Goal: Transaction & Acquisition: Purchase product/service

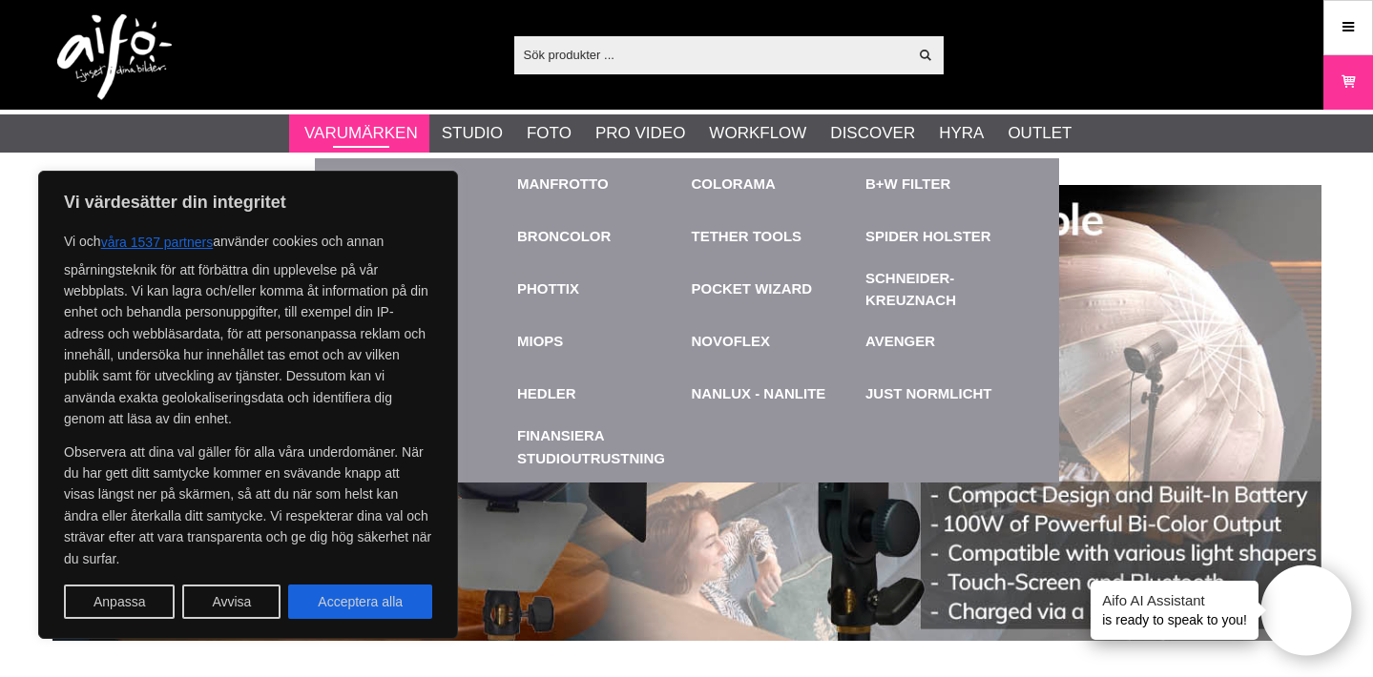
click at [385, 131] on link "Varumärken" at bounding box center [361, 133] width 114 height 25
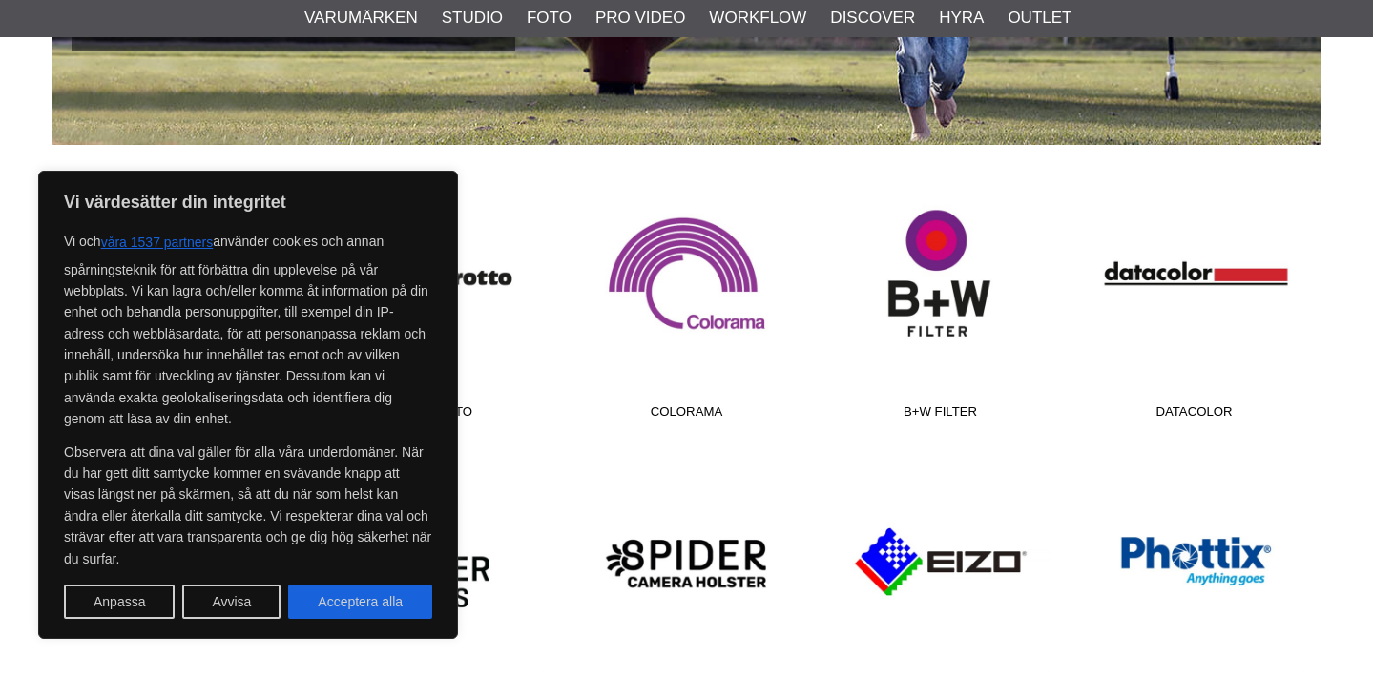
scroll to position [510, 0]
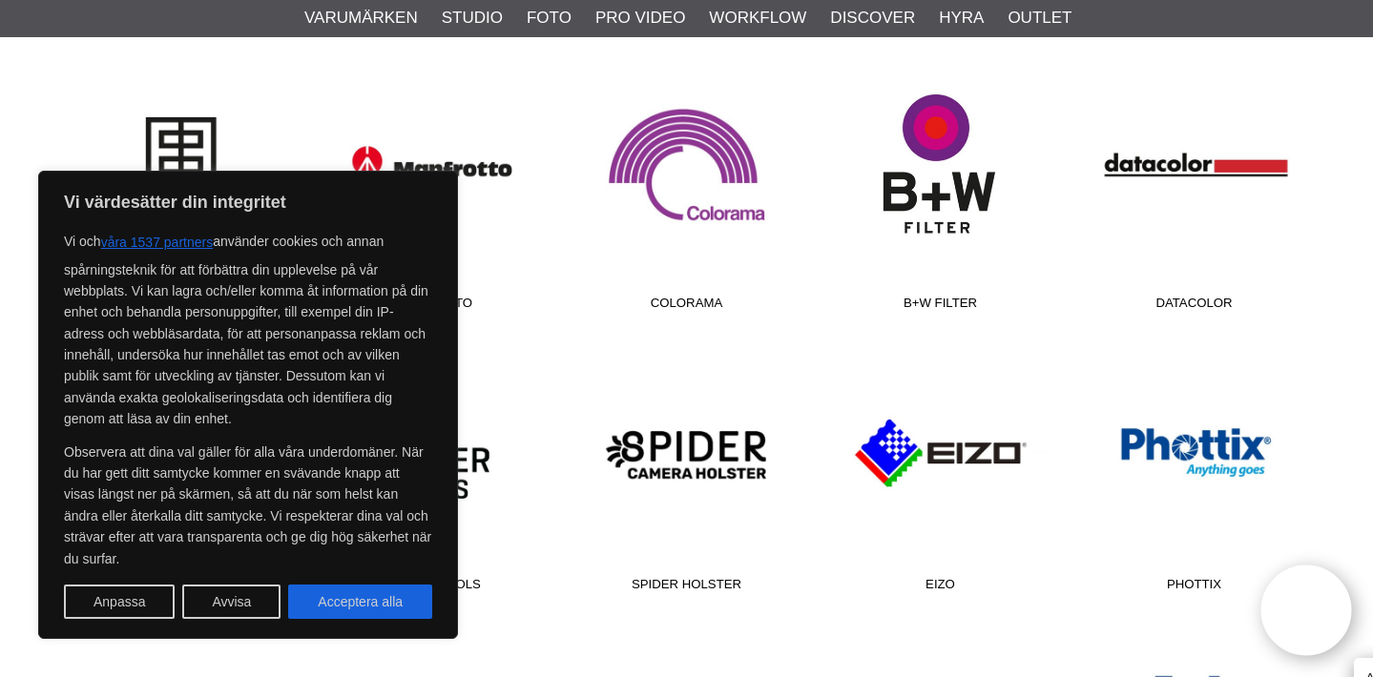
click at [936, 142] on link "B+W Filter" at bounding box center [941, 191] width 254 height 258
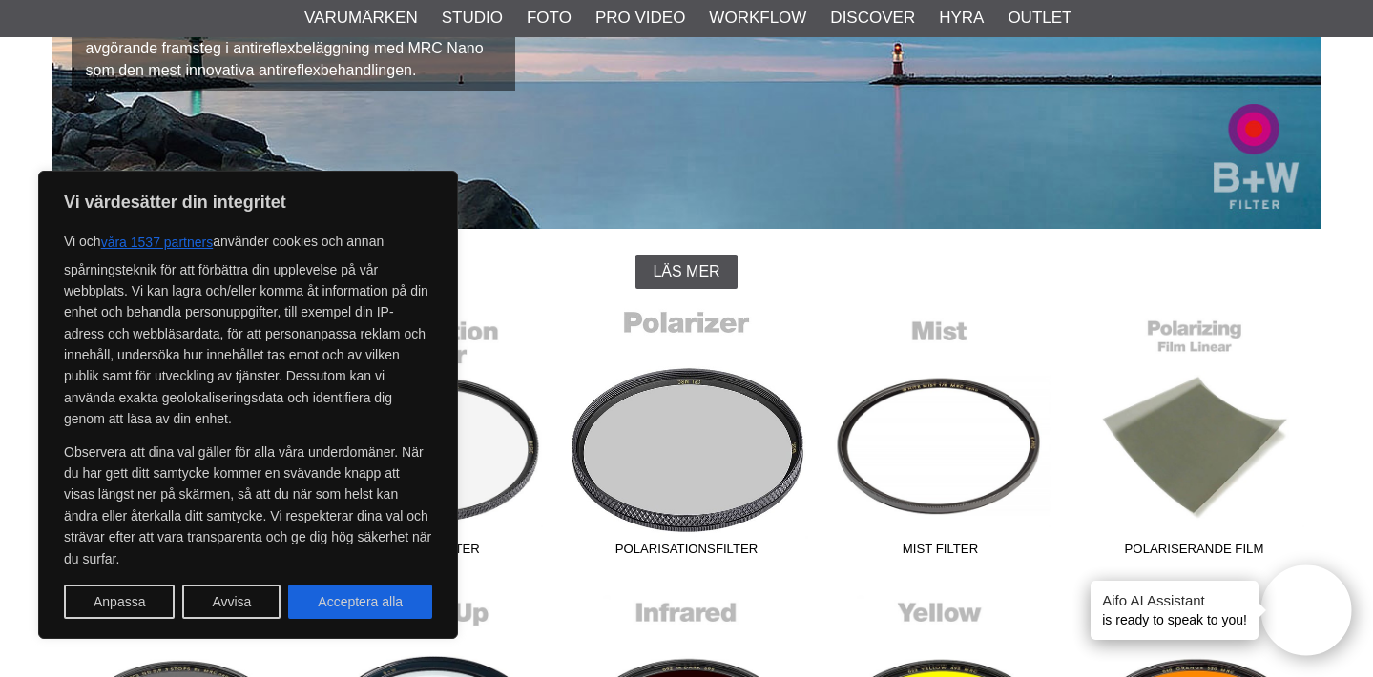
scroll to position [328, 0]
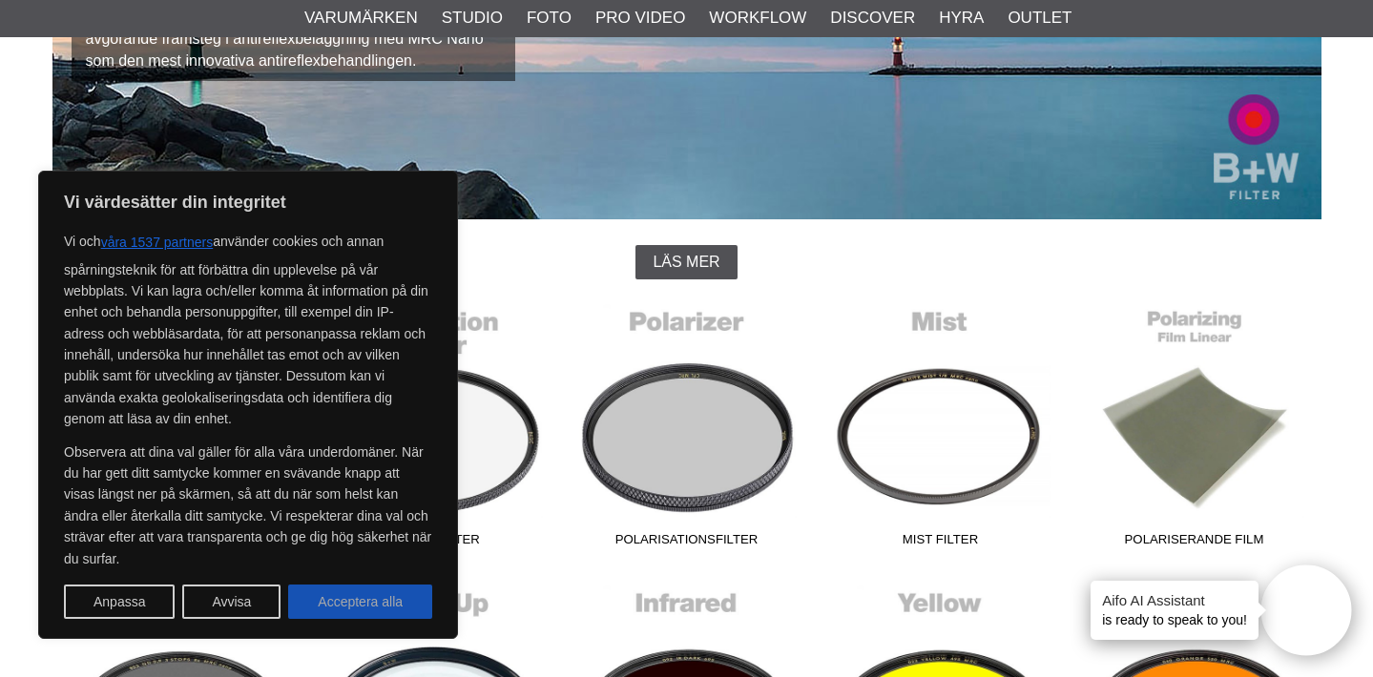
click at [382, 609] on button "Acceptera alla" at bounding box center [360, 602] width 144 height 34
checkbox input "true"
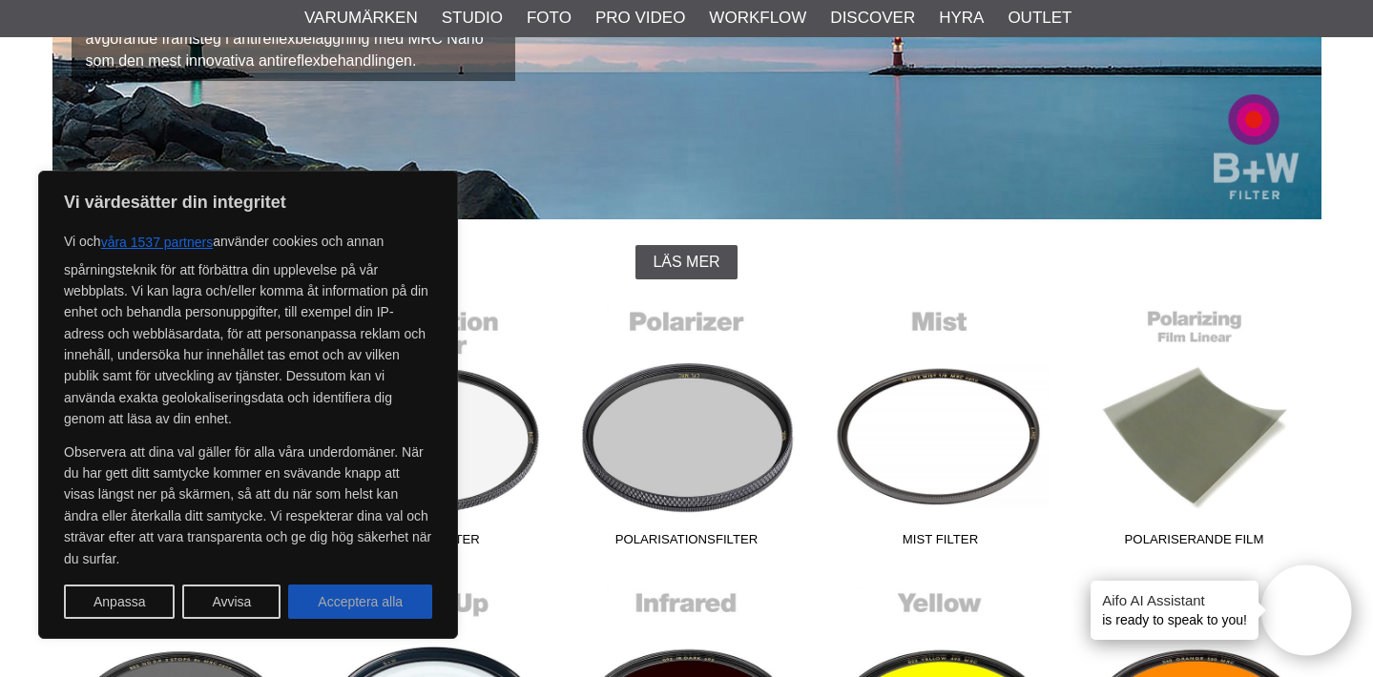
checkbox input "true"
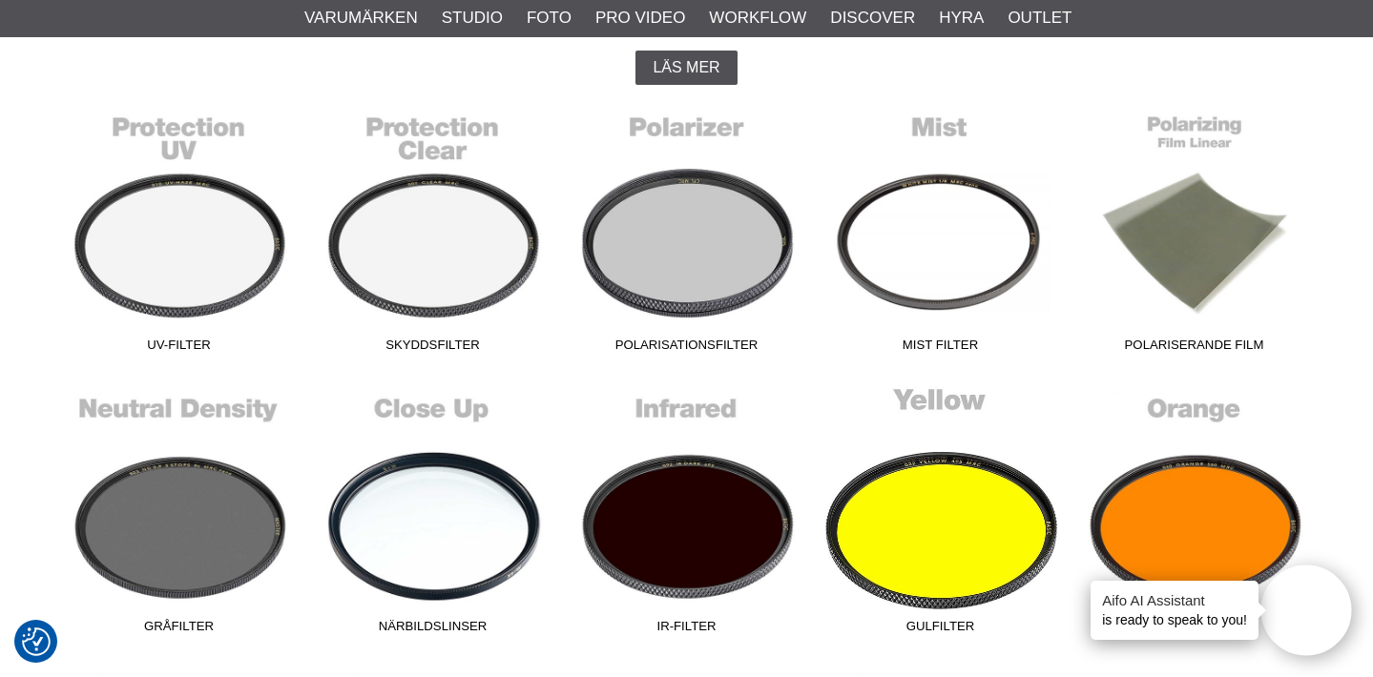
scroll to position [524, 0]
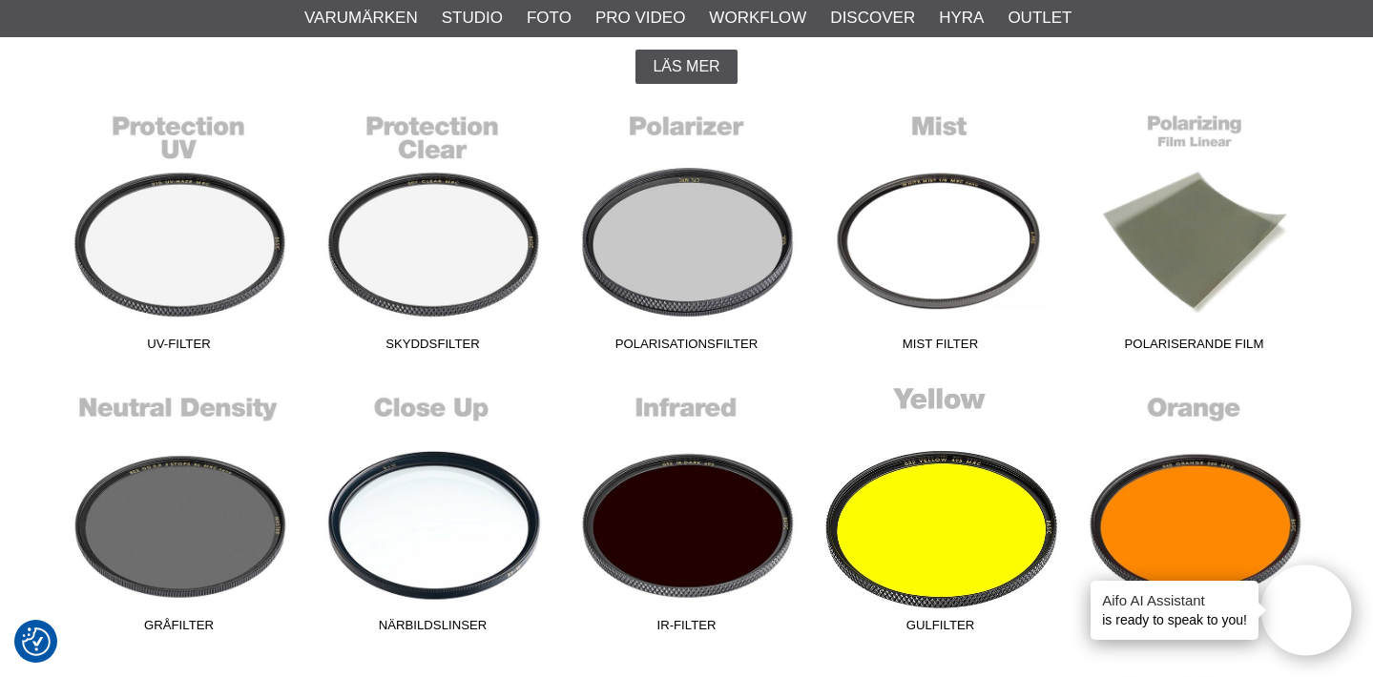
click at [935, 517] on link "Gulfilter" at bounding box center [941, 513] width 254 height 258
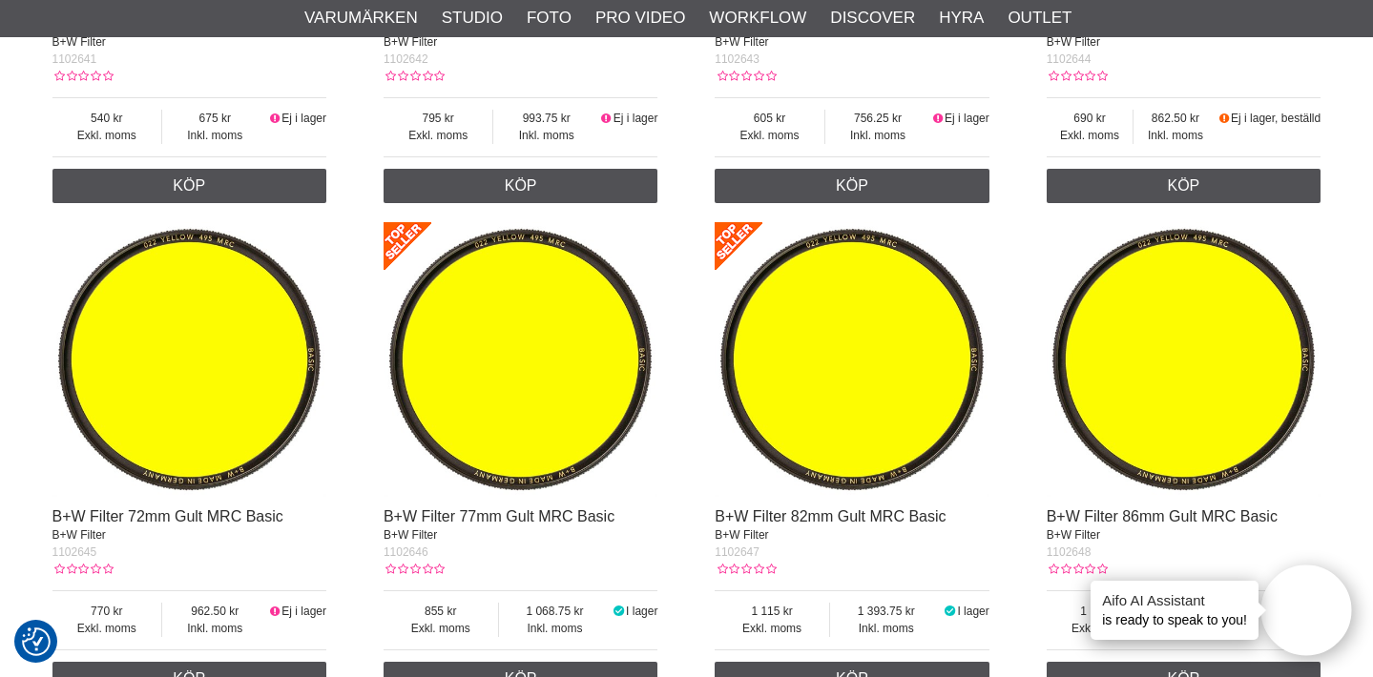
scroll to position [1863, 0]
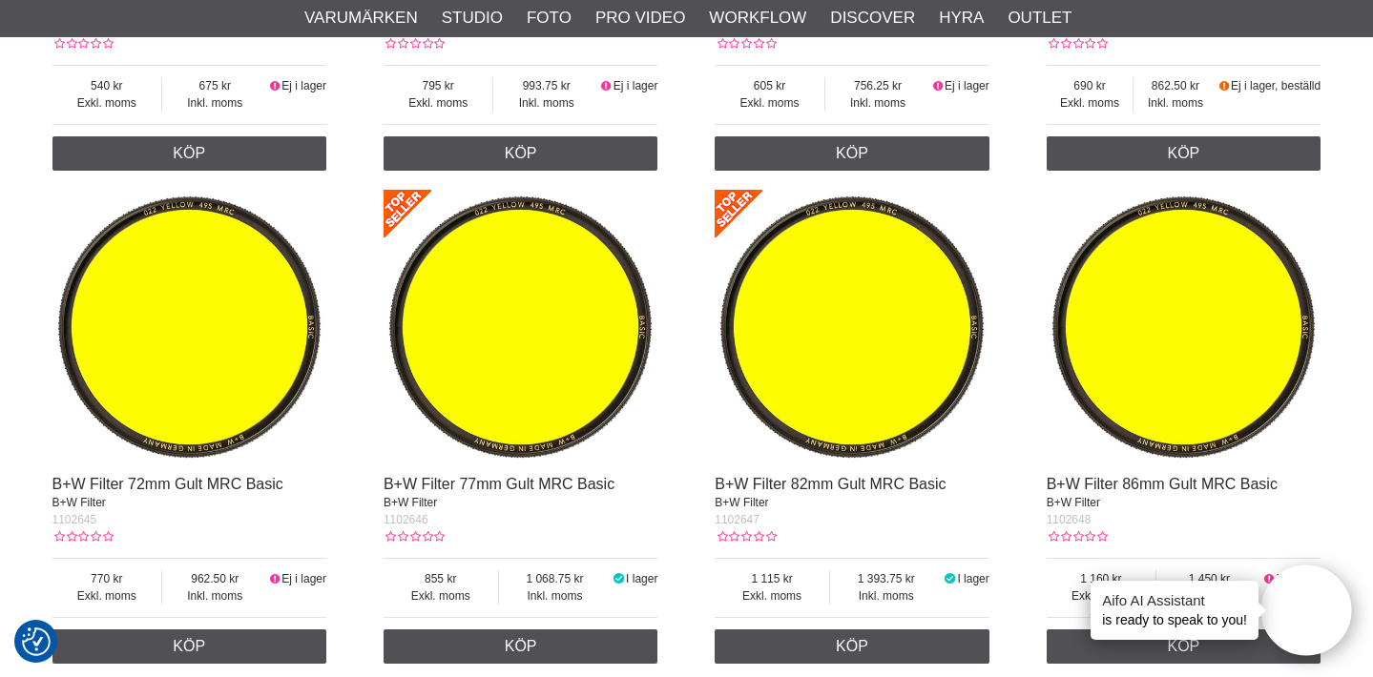
click at [516, 313] on img at bounding box center [520, 327] width 275 height 275
